Goal: Navigation & Orientation: Find specific page/section

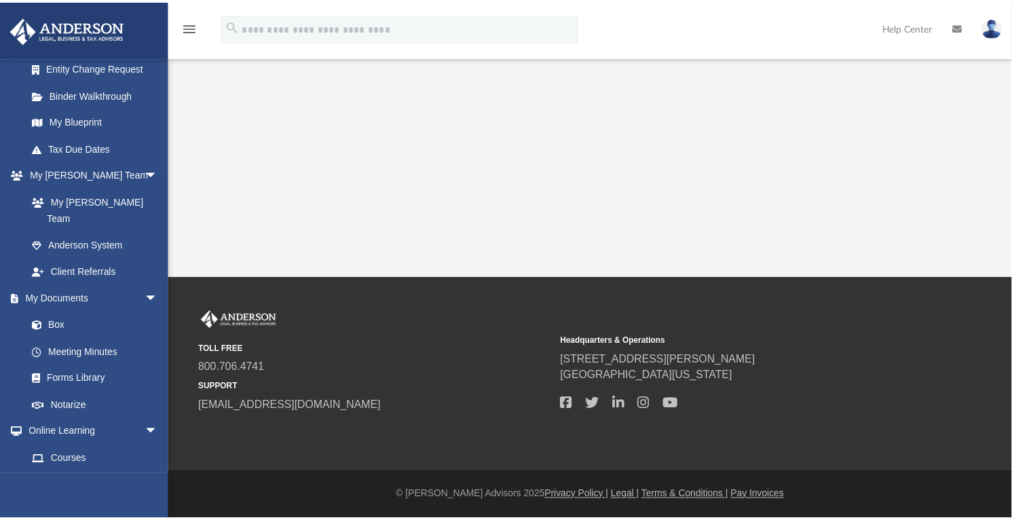
scroll to position [260, 0]
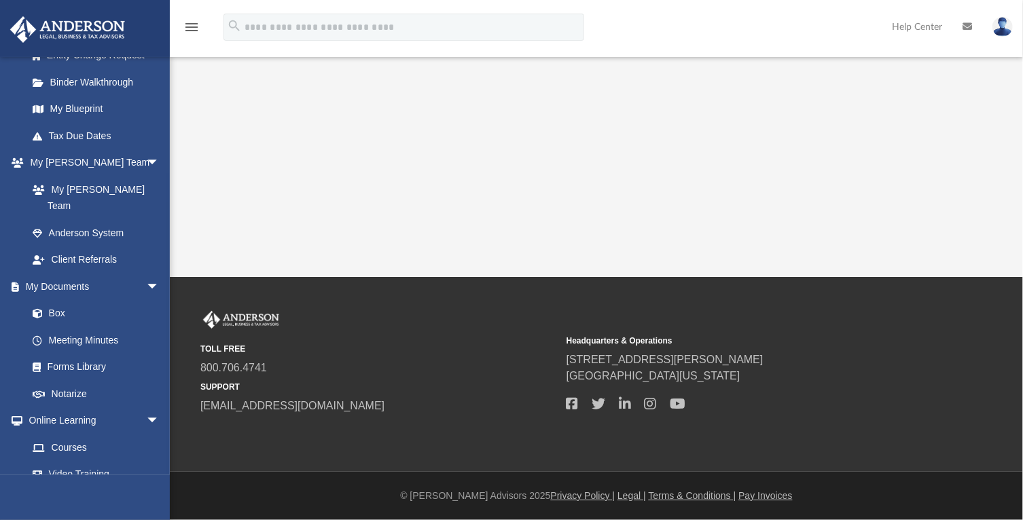
click at [85, 300] on link "Box" at bounding box center [92, 313] width 147 height 27
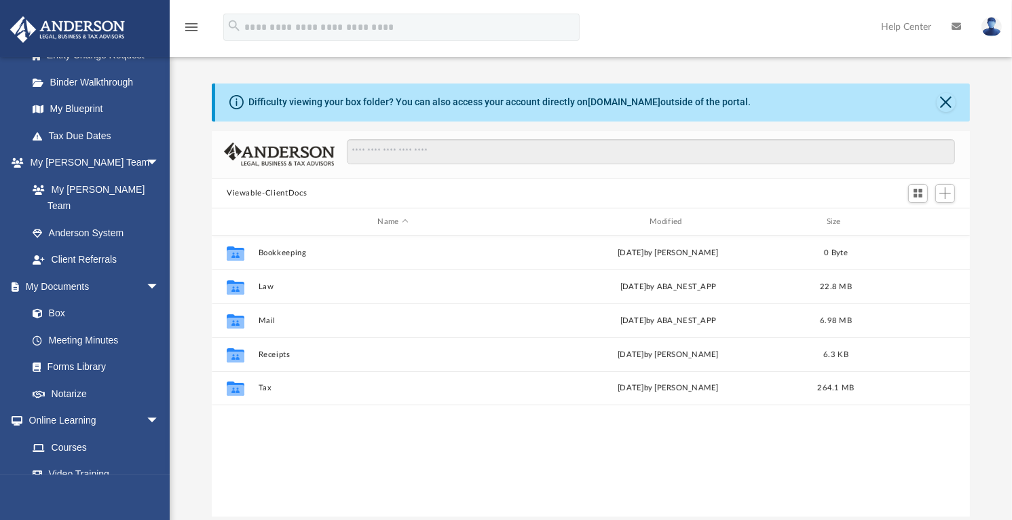
scroll to position [298, 748]
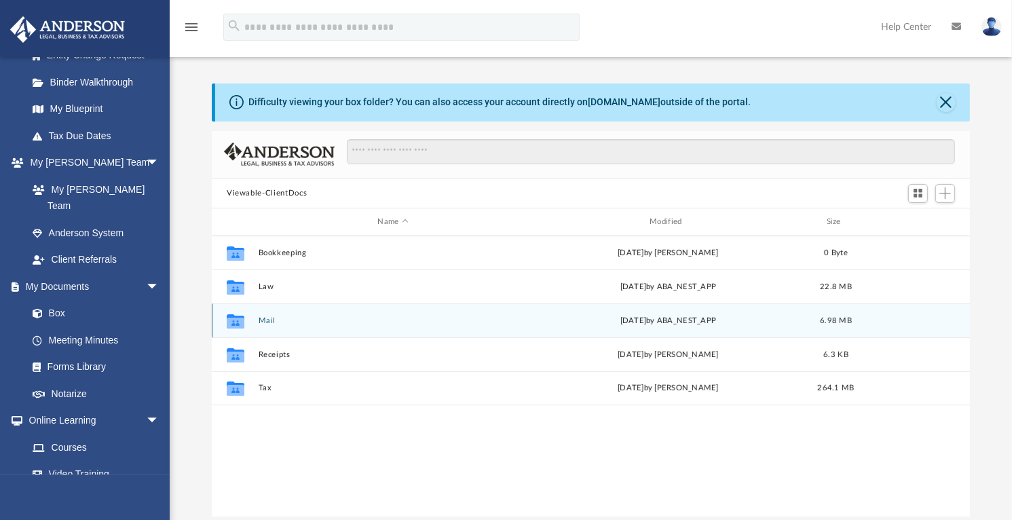
click at [262, 330] on div "Collaborated Folder Mail [DATE] by ABA_NEST_APP 6.98 MB" at bounding box center [591, 320] width 758 height 34
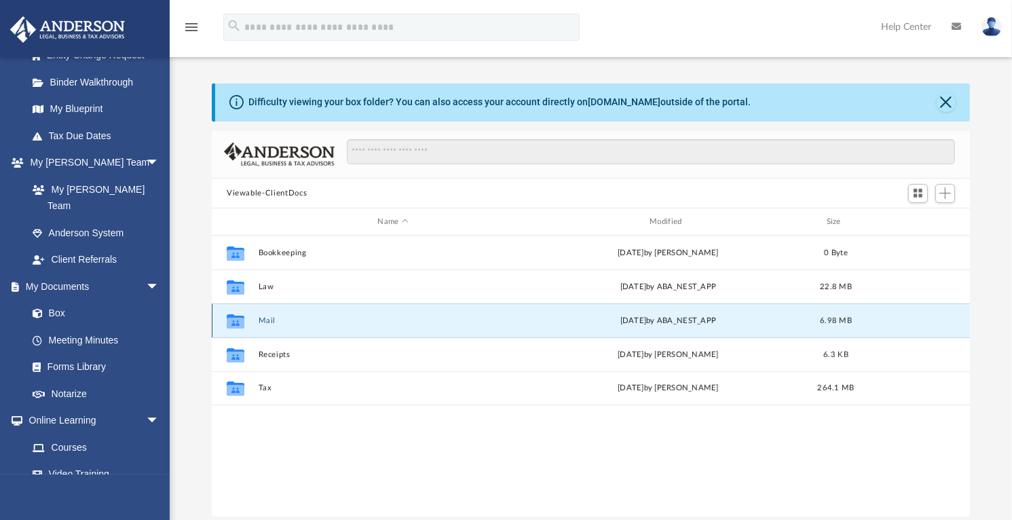
click at [232, 318] on icon "grid" at bounding box center [236, 323] width 18 height 11
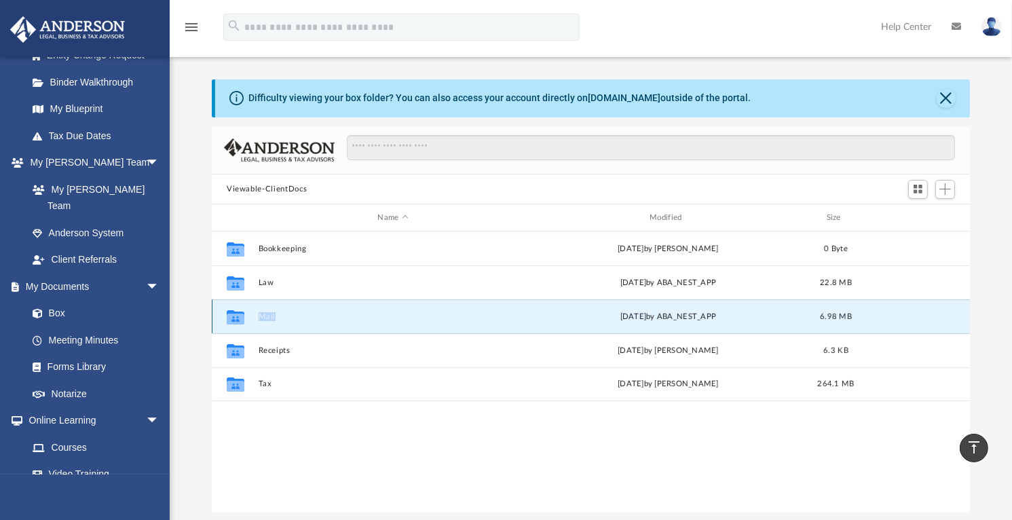
scroll to position [0, 0]
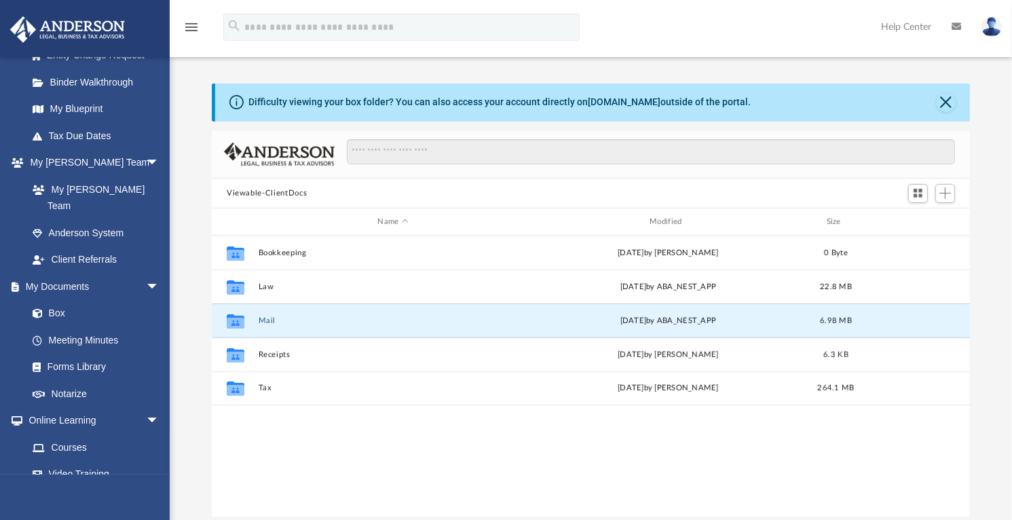
click at [993, 228] on div "Difficulty viewing your box folder? You can also access your account directly o…" at bounding box center [591, 301] width 843 height 434
click at [263, 317] on button "Mail" at bounding box center [394, 320] width 270 height 9
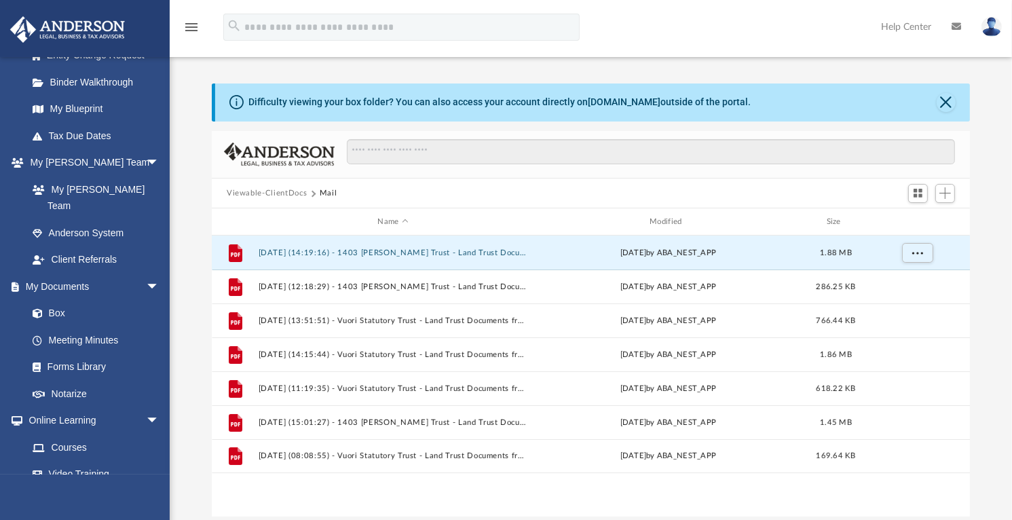
click at [456, 253] on button "[DATE] (14:19:16) - 1403 [PERSON_NAME] Trust - Land Trust Documents from [PERSO…" at bounding box center [394, 252] width 270 height 9
